Goal: Navigation & Orientation: Find specific page/section

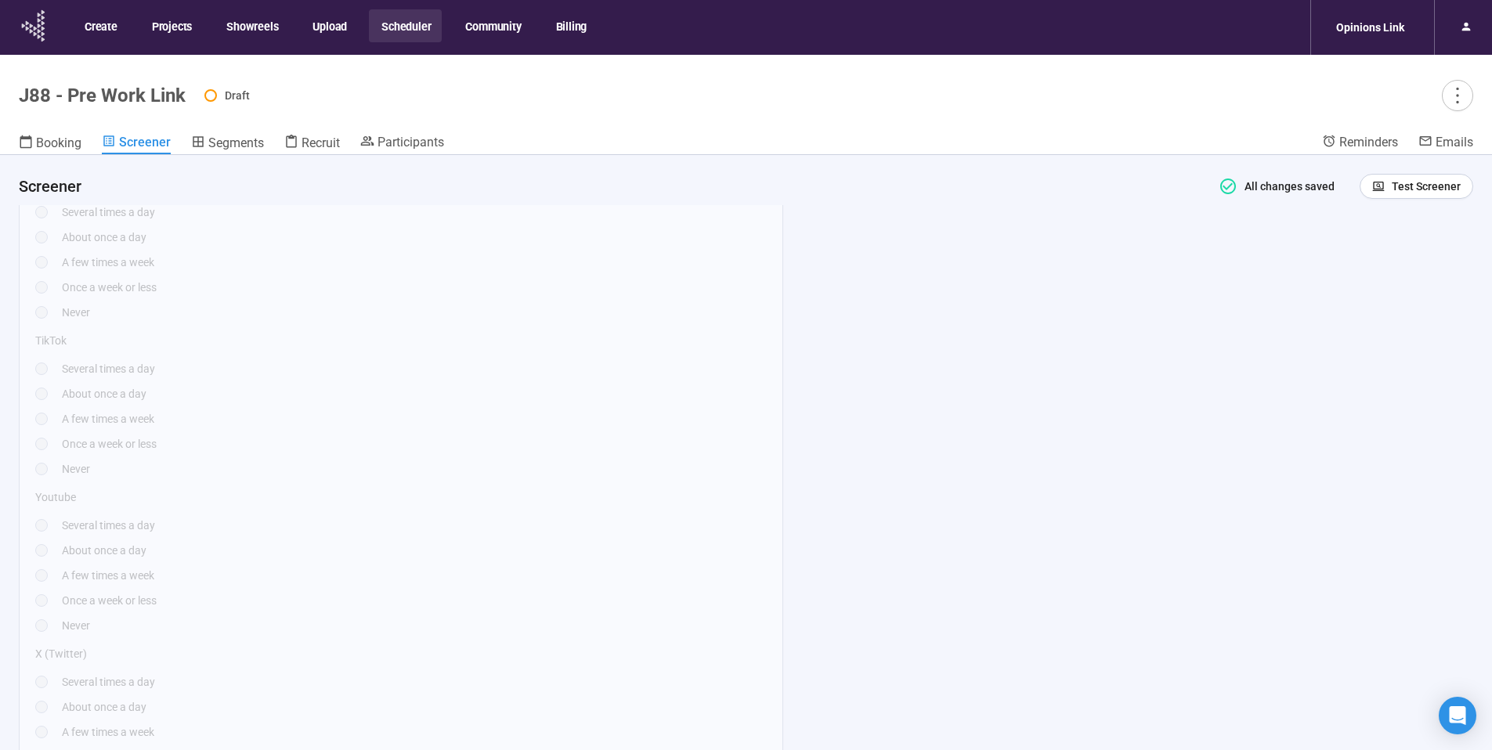
click at [39, 30] on icon at bounding box center [39, 31] width 3 height 5
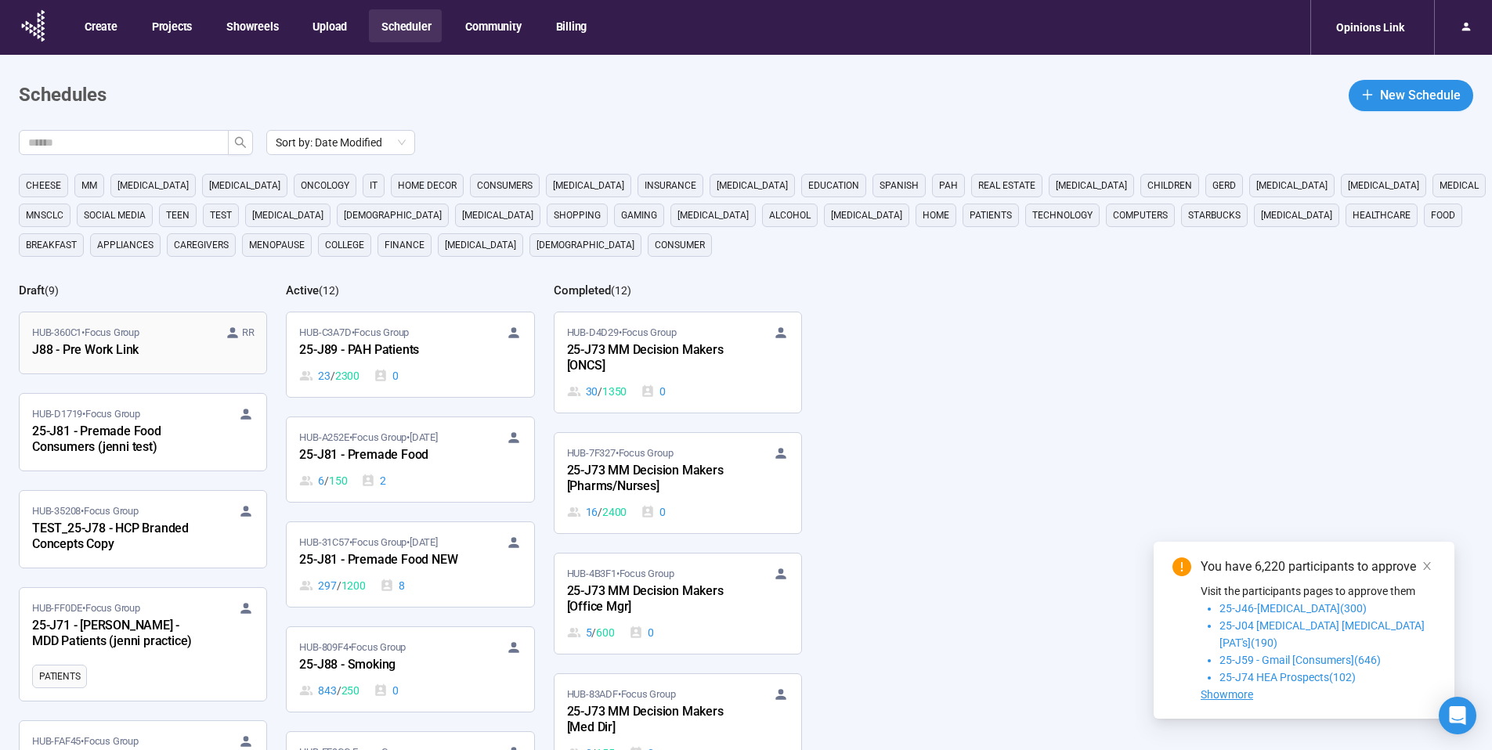
click at [140, 344] on div "J88 - Pre Work Link" at bounding box center [118, 351] width 172 height 20
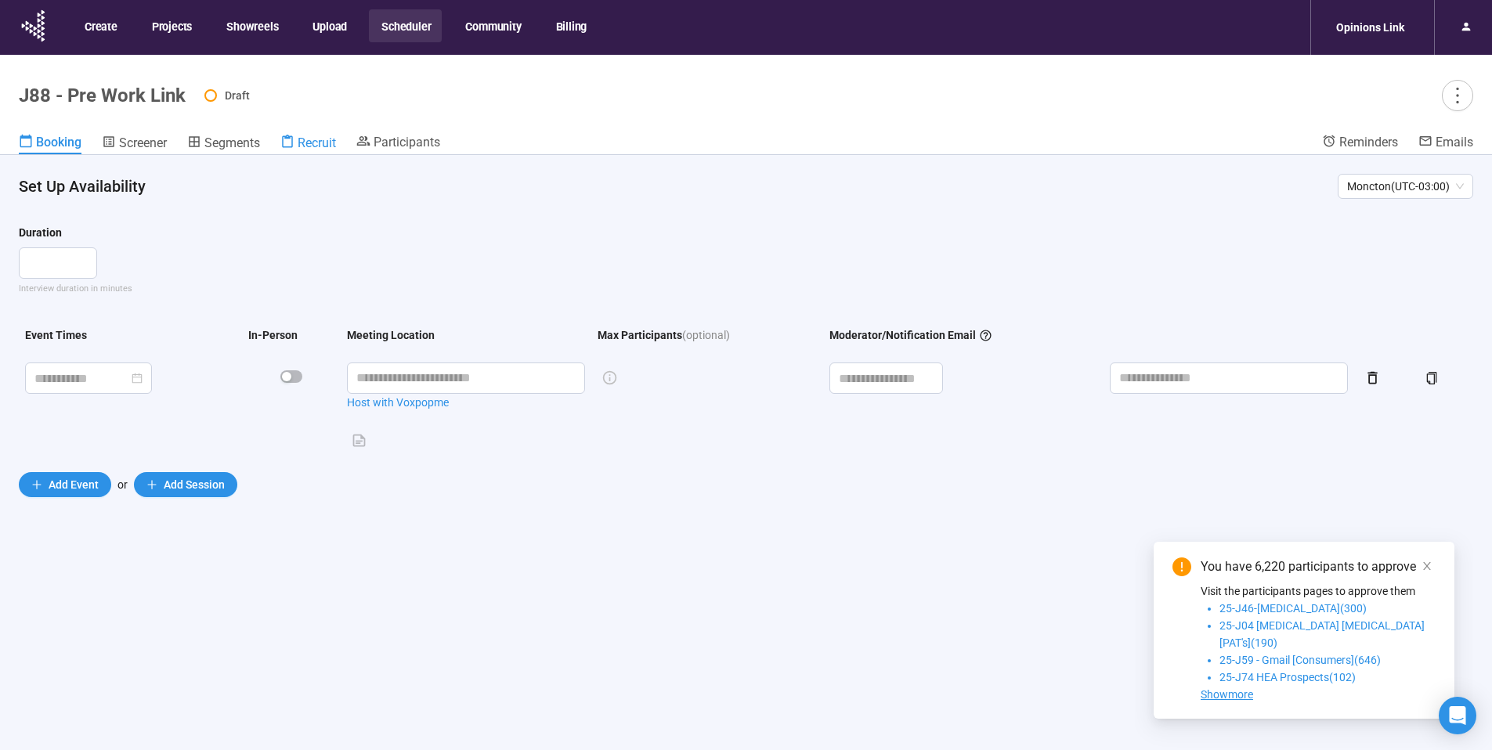
click at [302, 143] on span "Recruit" at bounding box center [317, 142] width 38 height 15
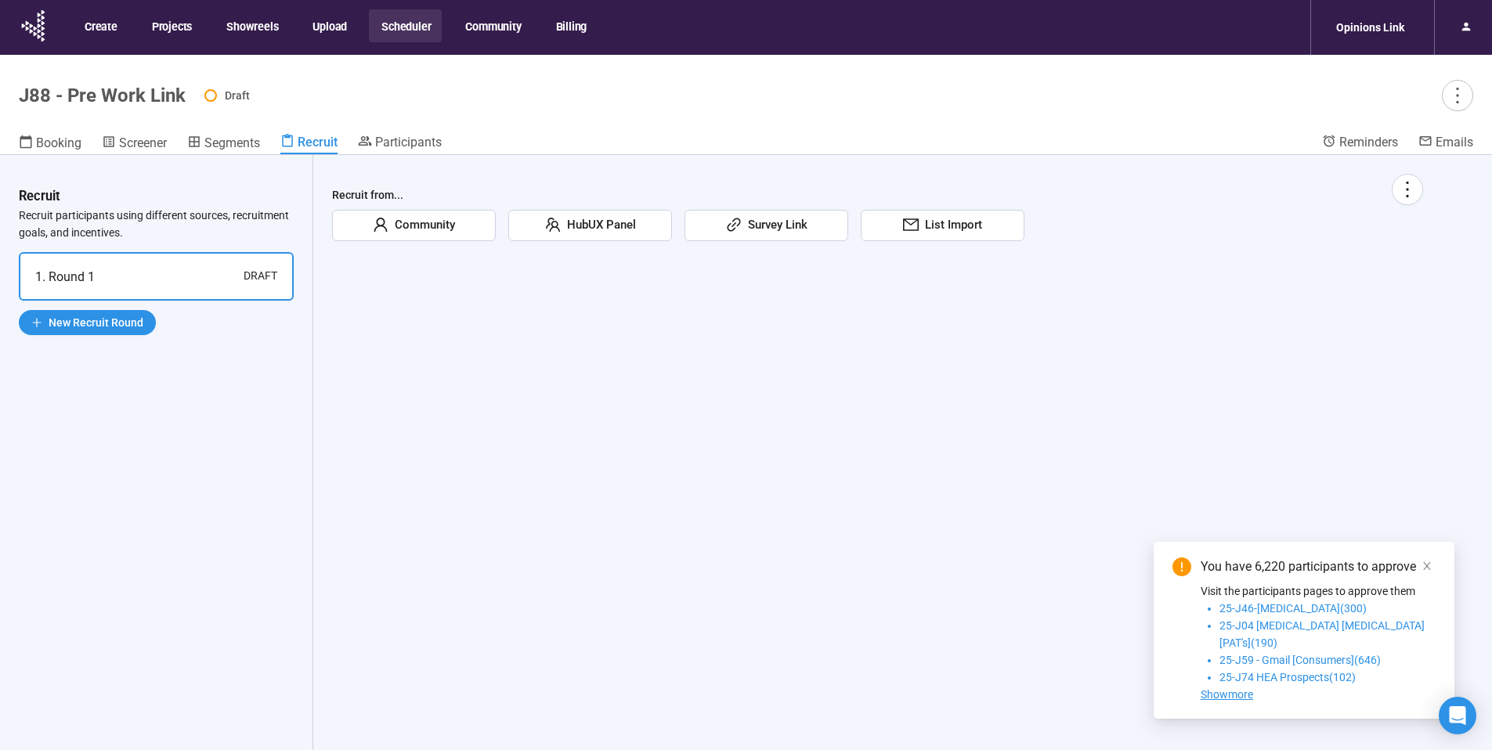
click at [432, 223] on span "Community" at bounding box center [421, 225] width 67 height 19
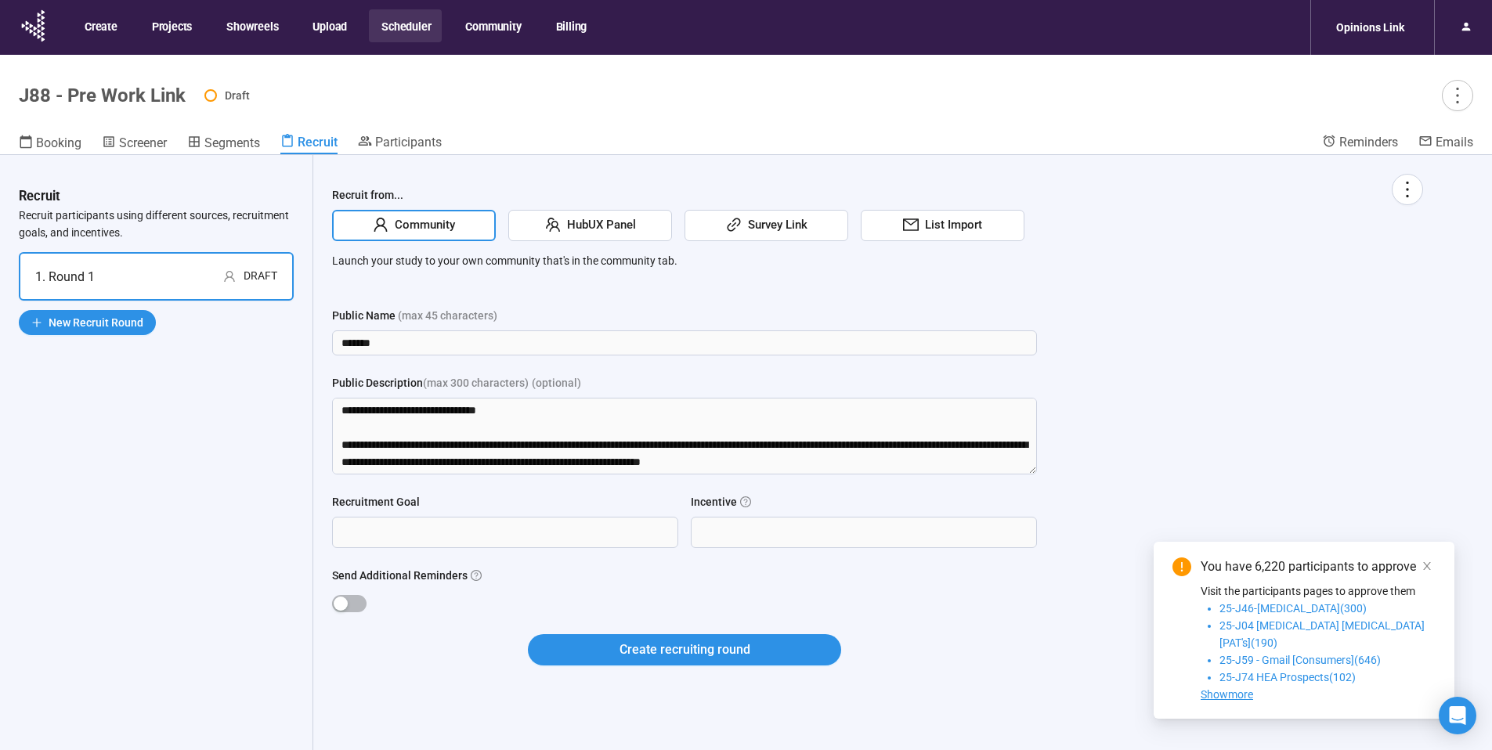
click at [569, 223] on span "HubUX Panel" at bounding box center [598, 225] width 75 height 19
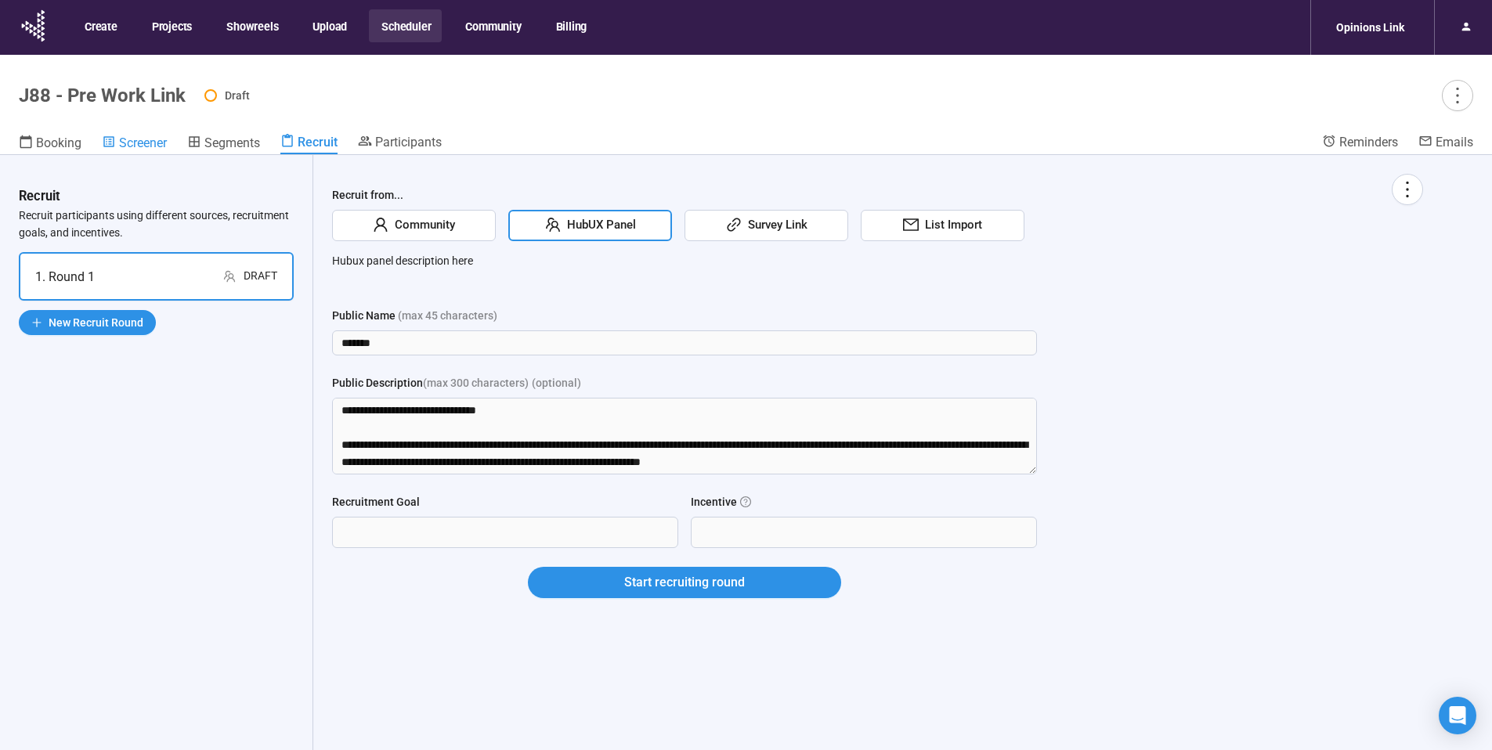
click at [144, 143] on span "Screener" at bounding box center [143, 142] width 48 height 15
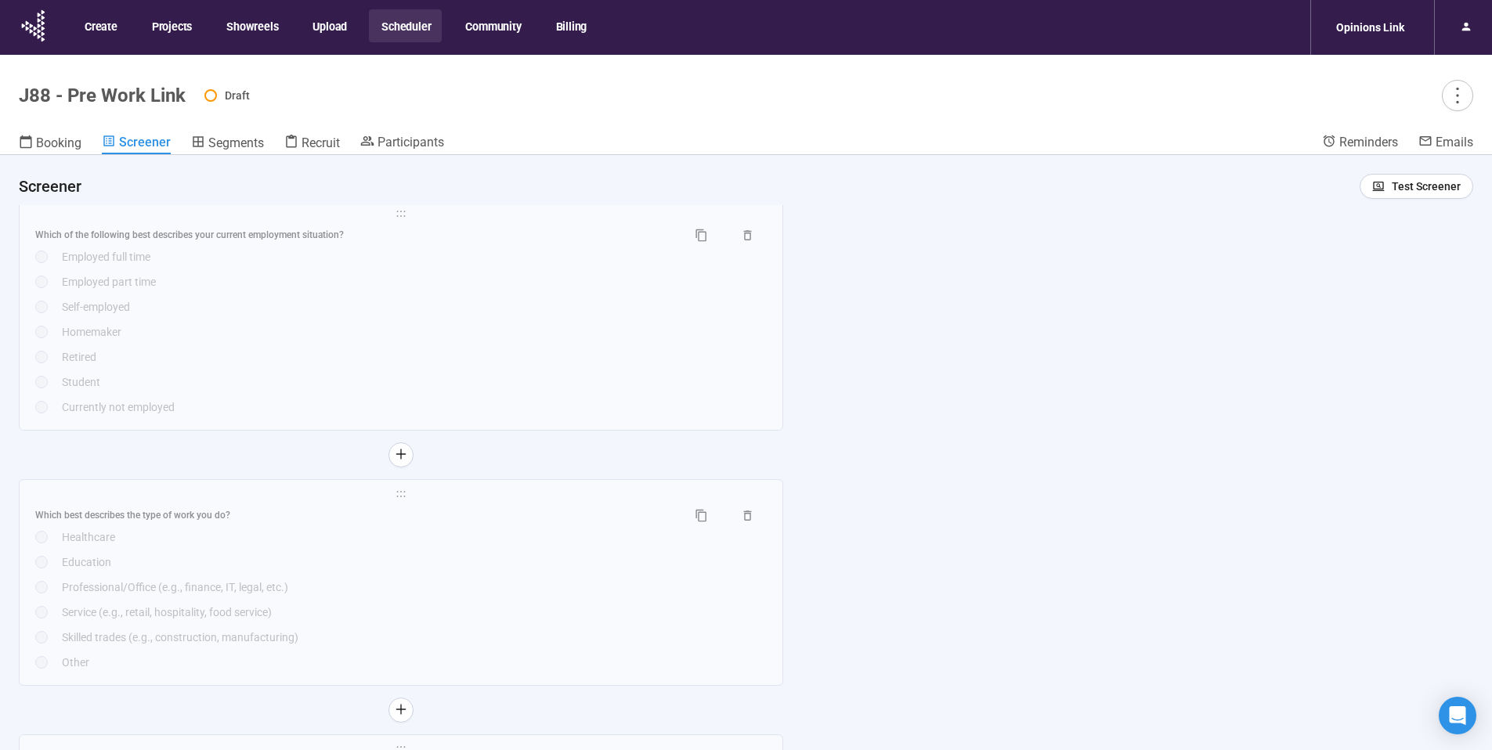
scroll to position [1683, 0]
click at [40, 30] on icon at bounding box center [34, 25] width 39 height 41
